Goal: Task Accomplishment & Management: Use online tool/utility

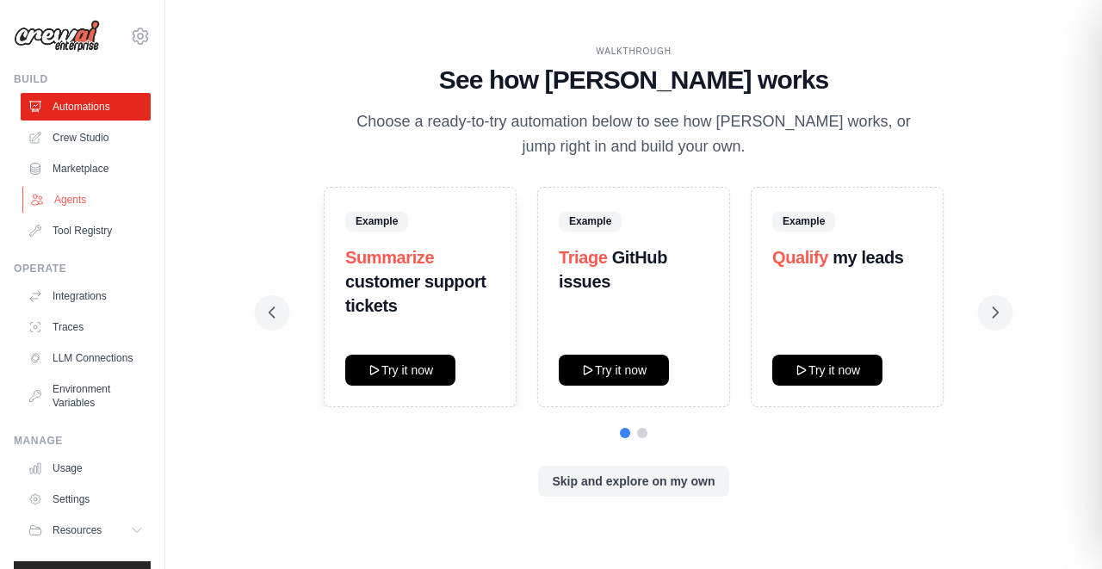
click at [68, 192] on link "Agents" at bounding box center [87, 200] width 130 height 28
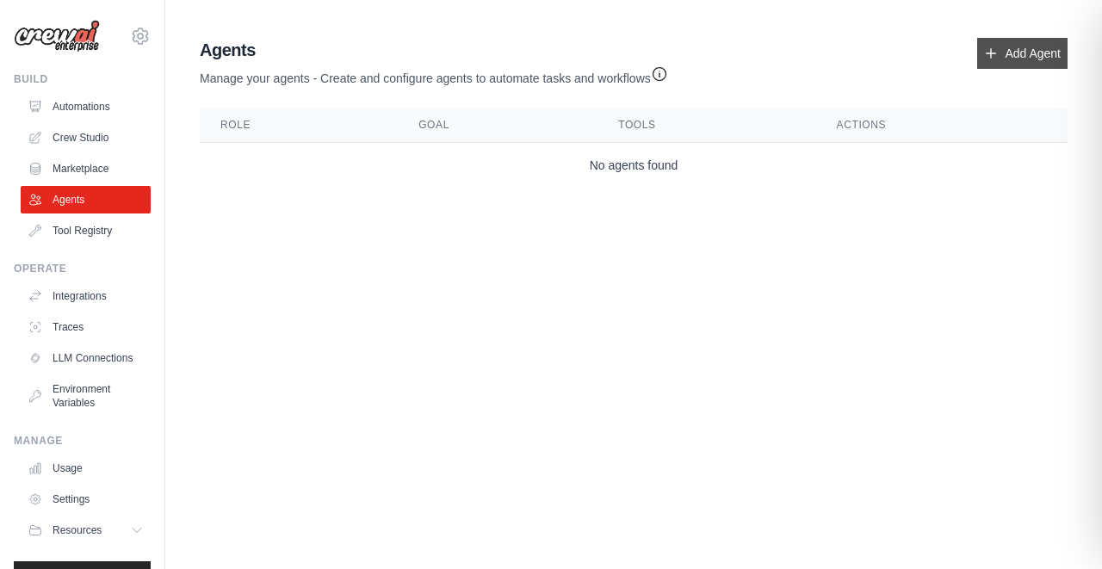
click at [993, 57] on link "Add Agent" at bounding box center [1022, 53] width 90 height 31
click at [84, 109] on link "Automations" at bounding box center [87, 107] width 130 height 28
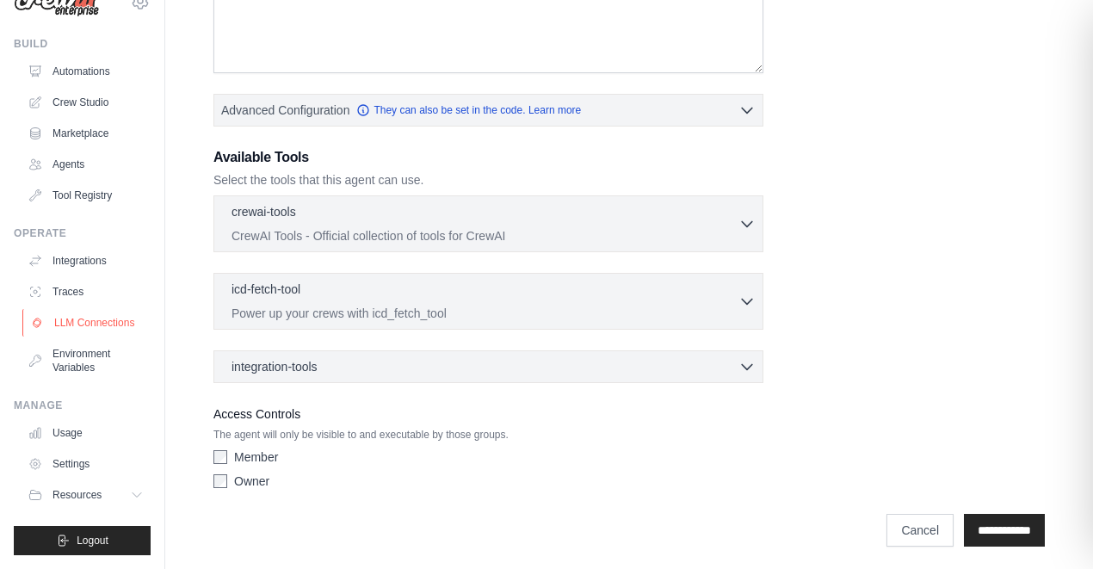
scroll to position [48, 0]
click at [84, 249] on link "Integrations" at bounding box center [87, 261] width 130 height 28
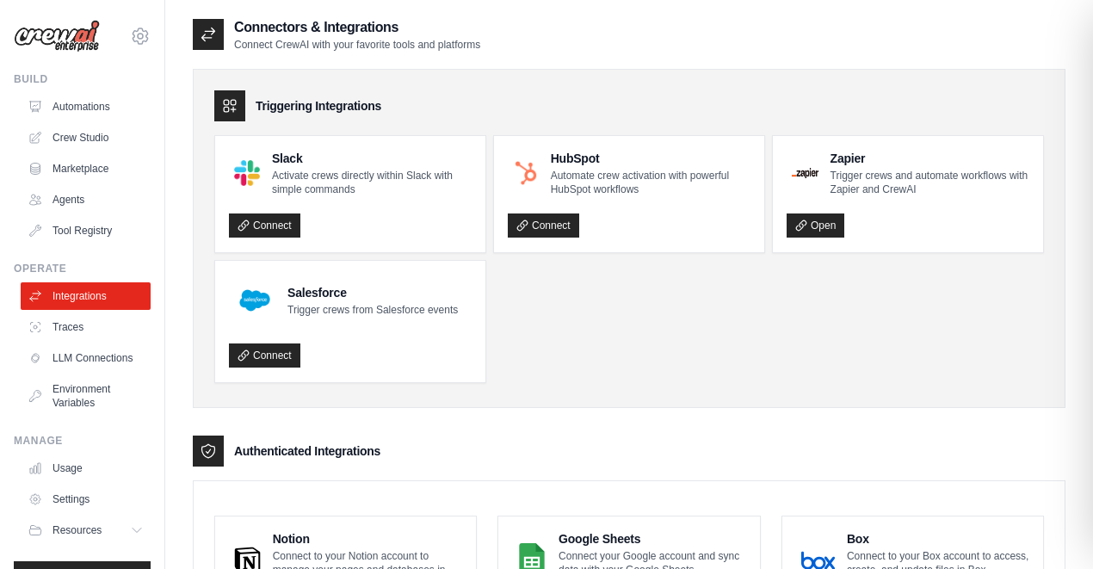
click at [702, 103] on div "Triggering Integrations" at bounding box center [629, 105] width 830 height 31
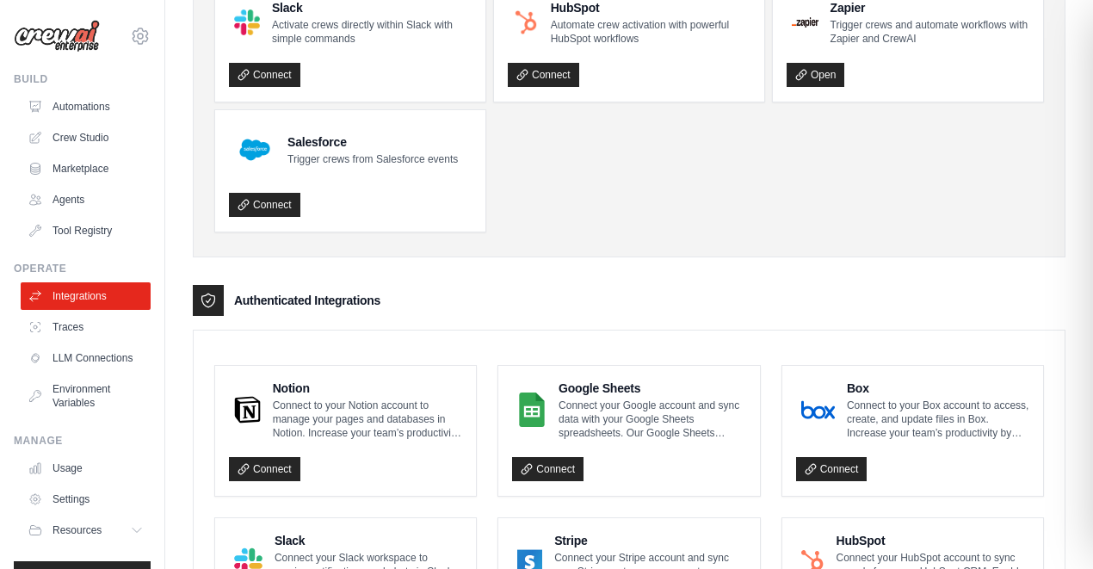
scroll to position [156, 0]
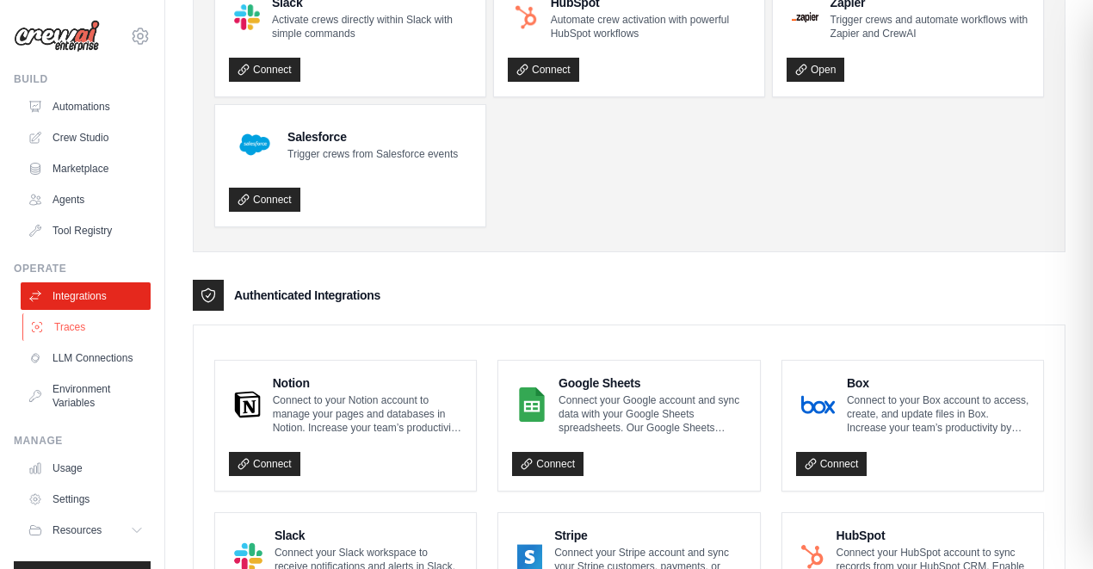
click at [59, 326] on link "Traces" at bounding box center [87, 327] width 130 height 28
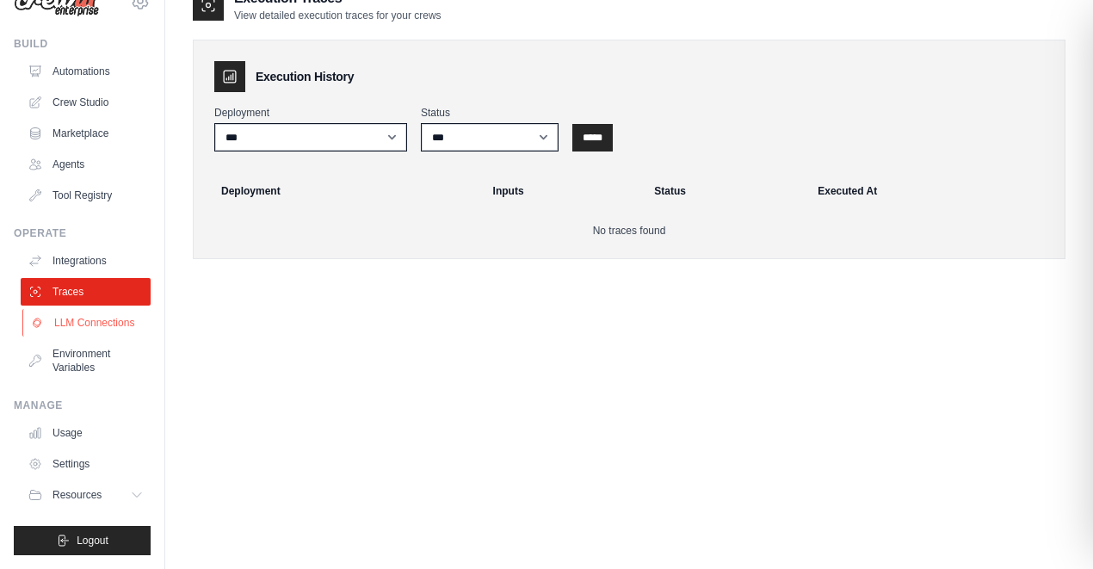
scroll to position [34, 0]
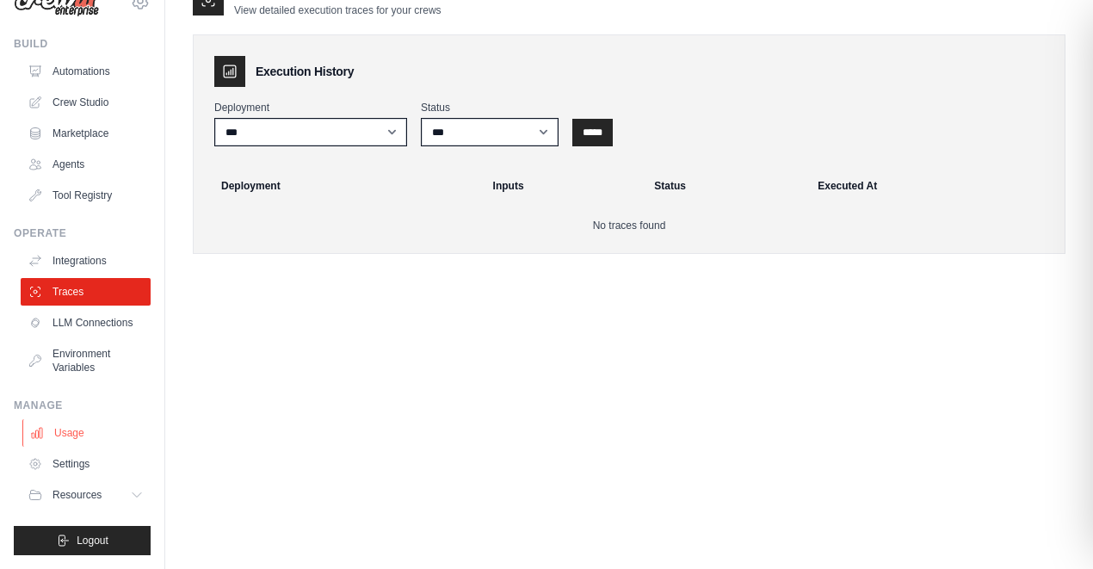
click at [76, 445] on link "Usage" at bounding box center [87, 433] width 130 height 28
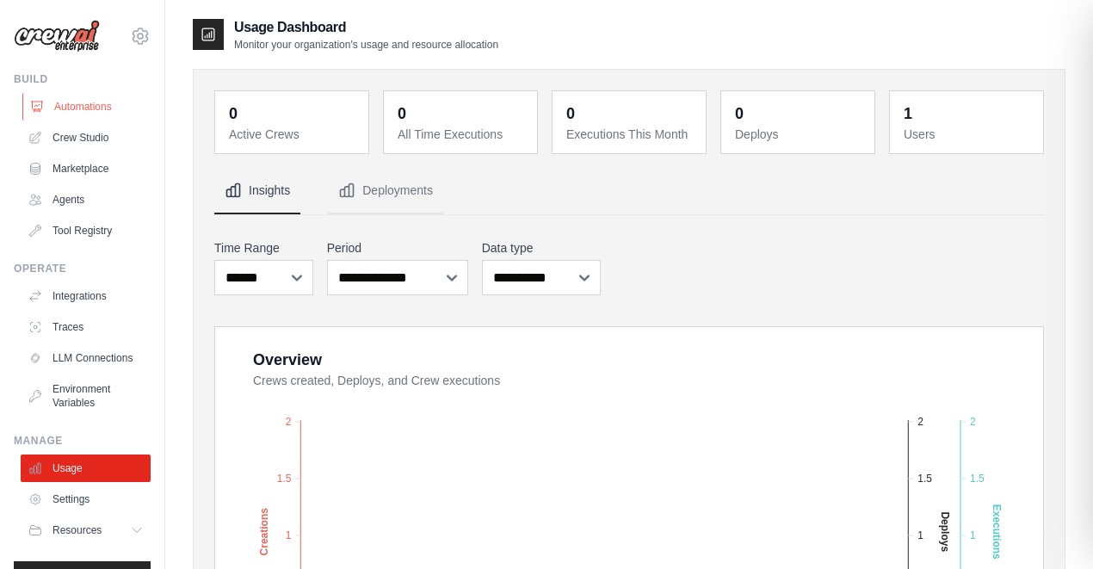
click at [73, 102] on link "Automations" at bounding box center [87, 107] width 130 height 28
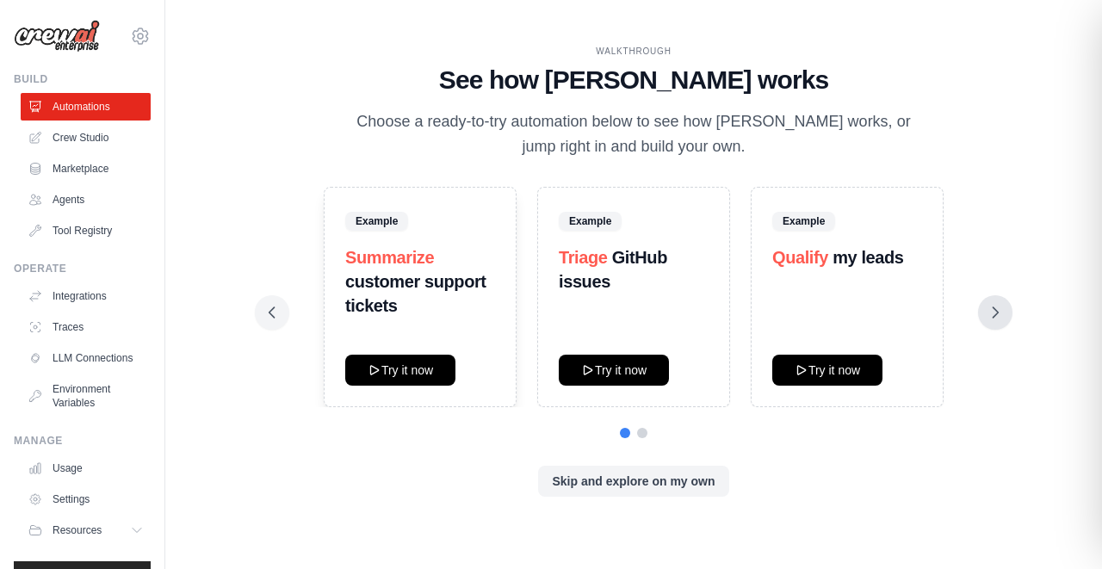
click at [993, 322] on button at bounding box center [995, 312] width 34 height 34
click at [628, 483] on button "Skip and explore on my own" at bounding box center [633, 480] width 190 height 31
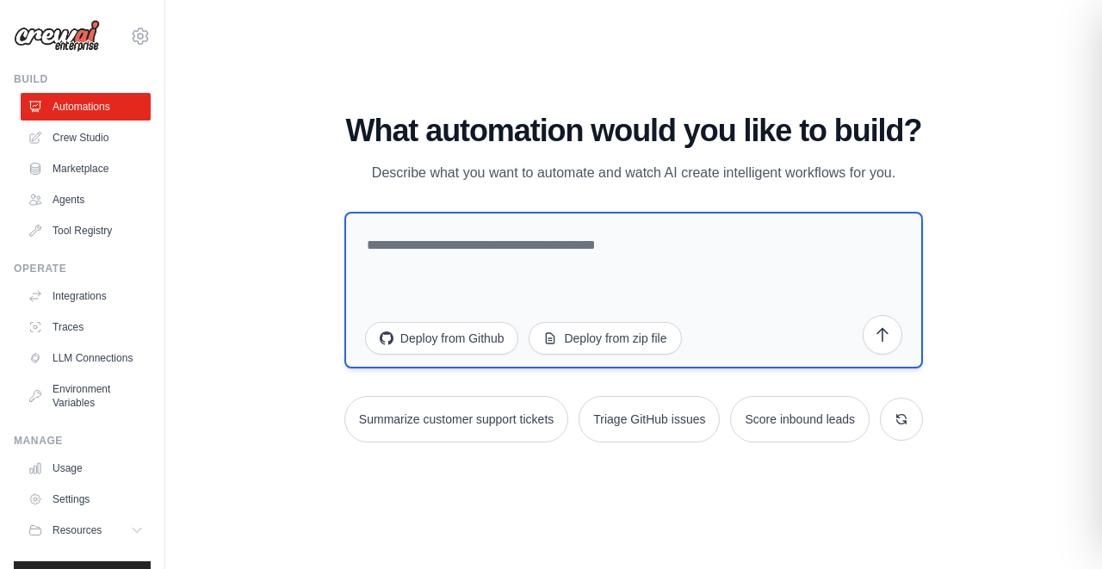
click at [543, 269] on textarea at bounding box center [633, 290] width 579 height 157
type textarea "**********"
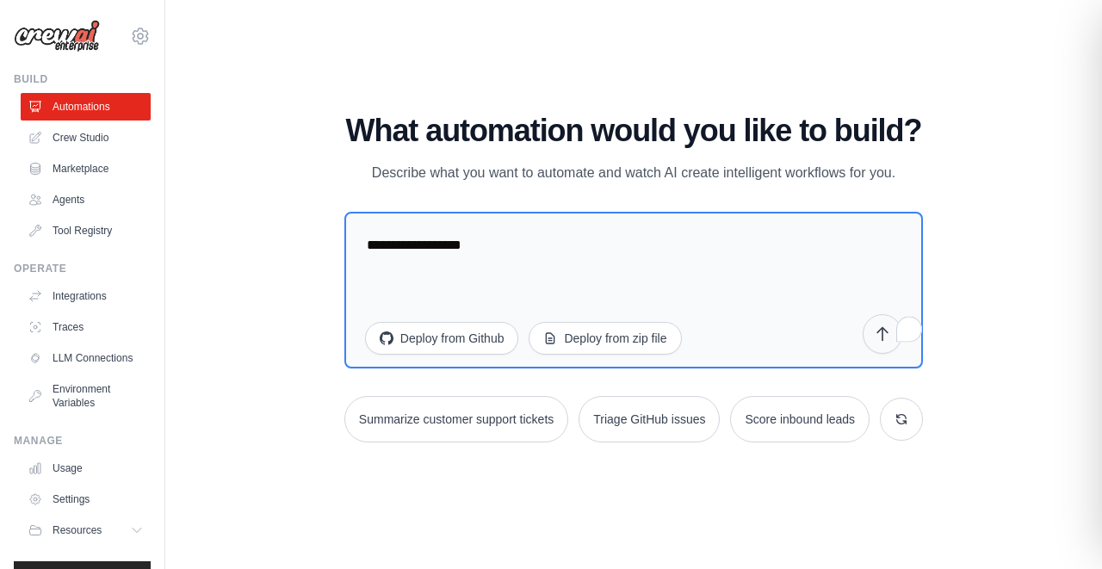
click at [899, 343] on button "submit" at bounding box center [883, 334] width 40 height 40
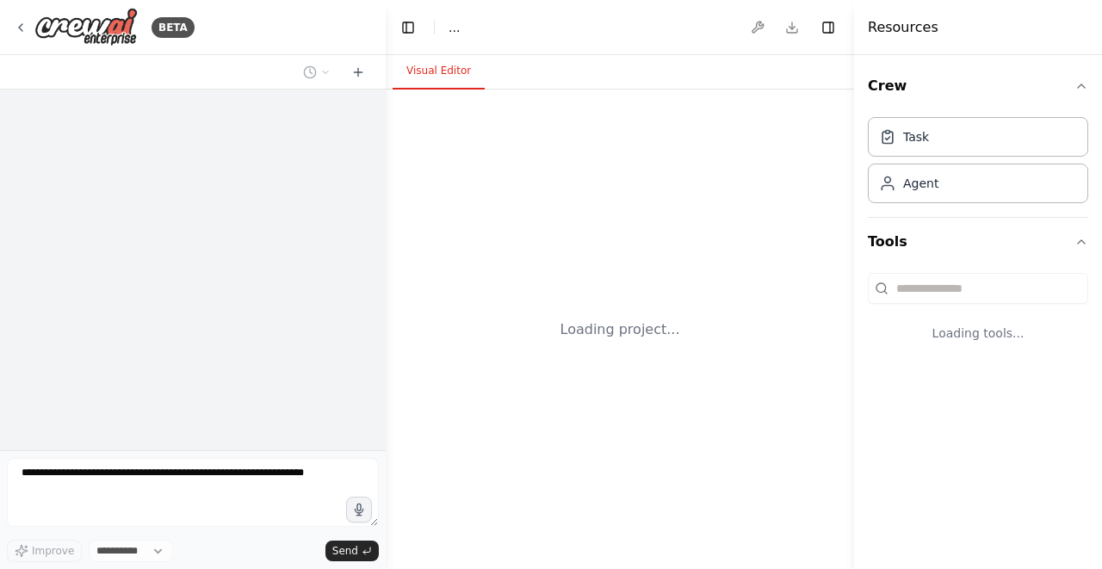
select select "****"
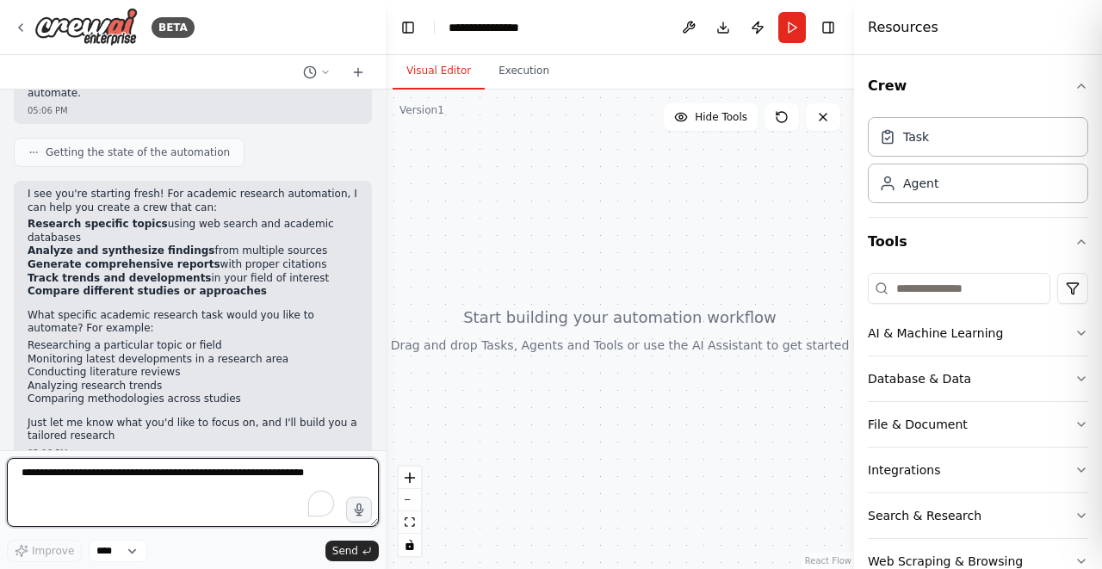
scroll to position [165, 0]
